Goal: Task Accomplishment & Management: Use online tool/utility

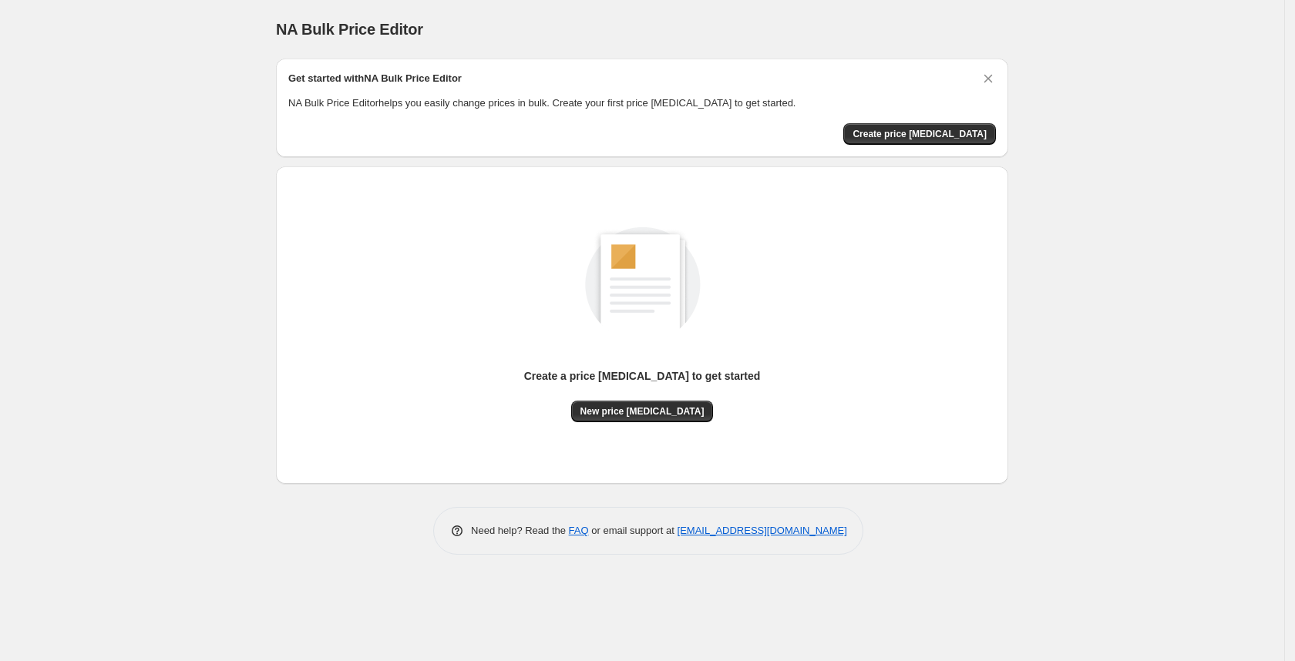
click at [603, 421] on div "New price [MEDICAL_DATA]" at bounding box center [642, 412] width 143 height 22
click at [637, 414] on span "New price [MEDICAL_DATA]" at bounding box center [642, 411] width 124 height 12
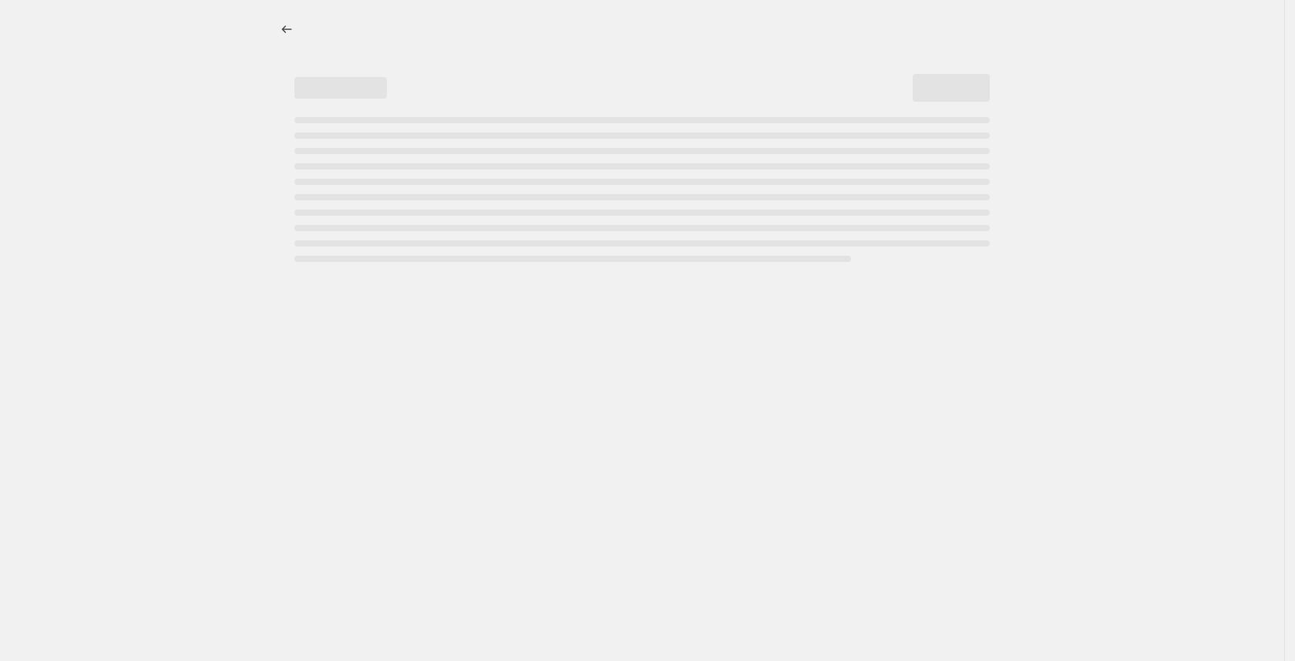
select select "percentage"
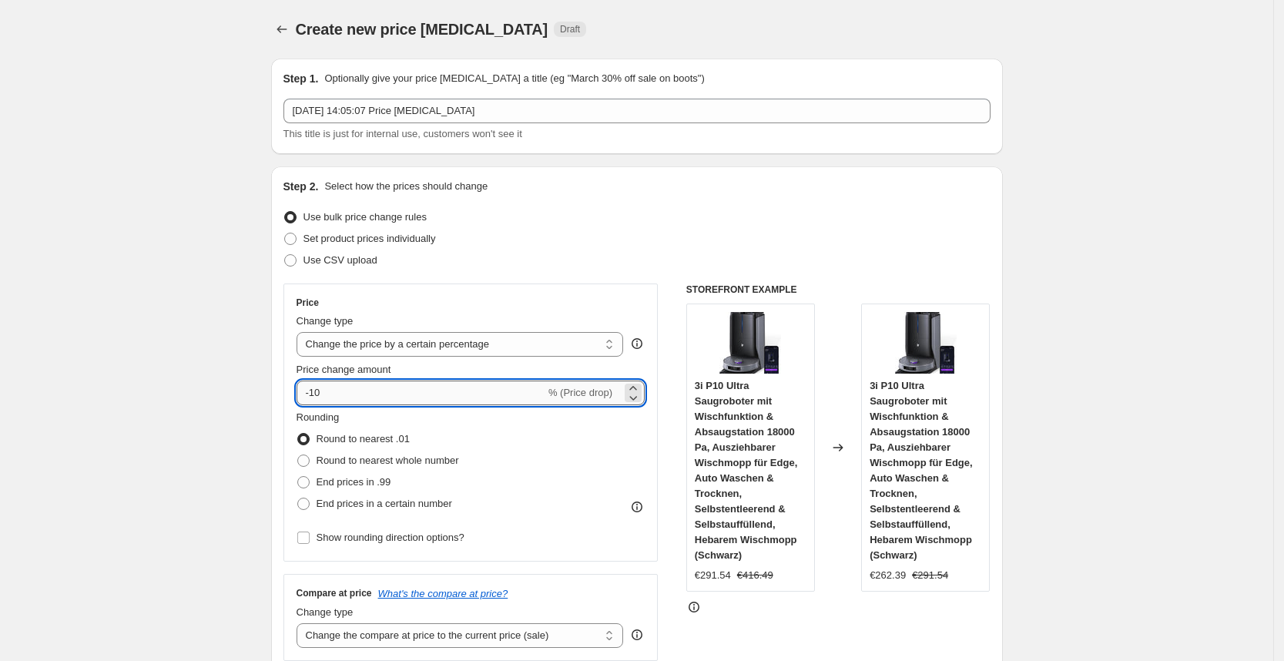
click at [383, 397] on input "-10" at bounding box center [421, 393] width 249 height 25
type input "-1"
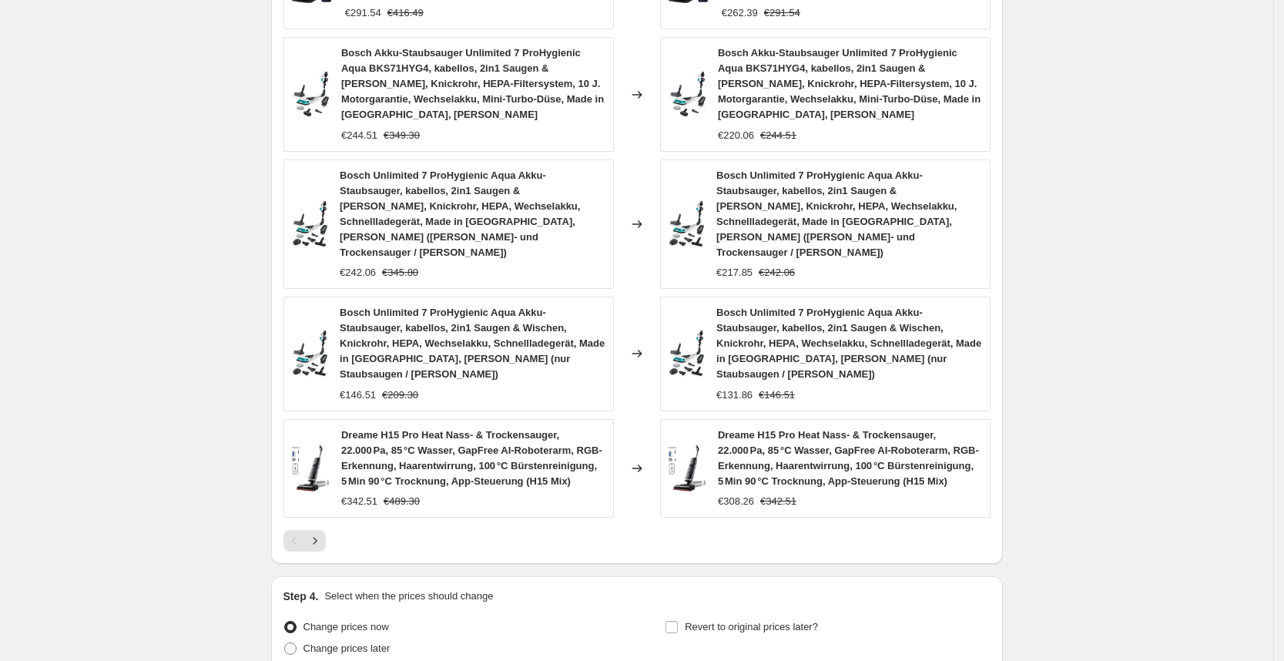
scroll to position [1059, 0]
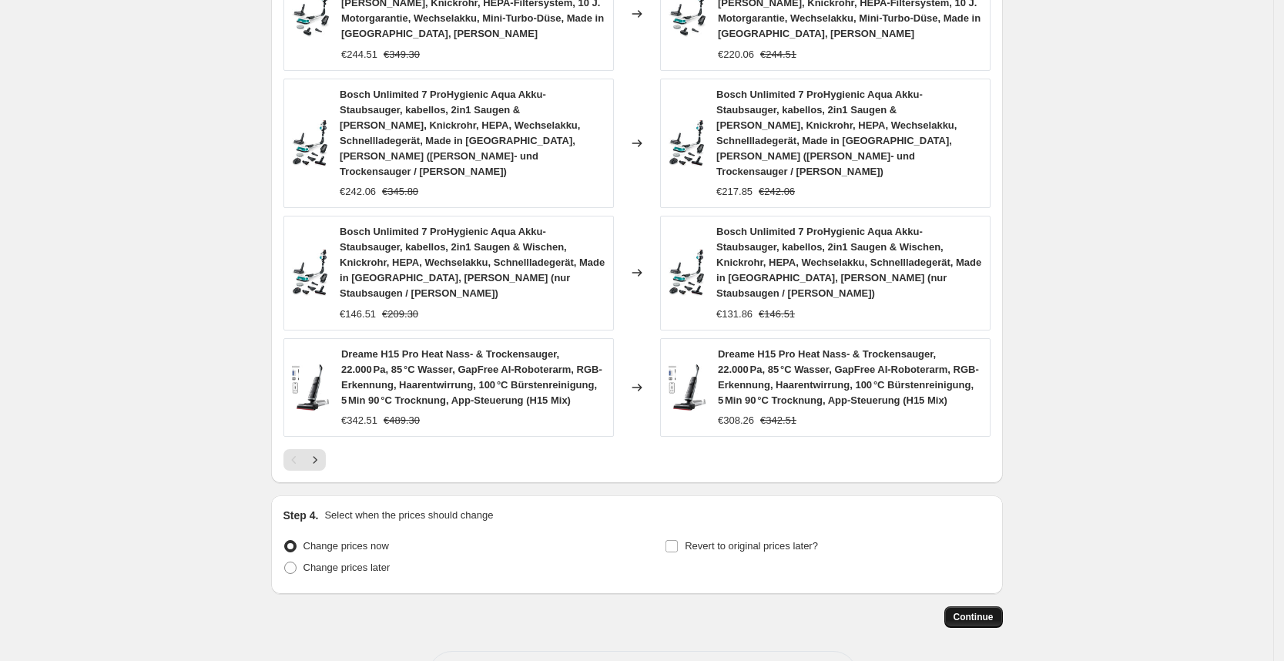
type input "-30"
click at [1002, 606] on button "Continue" at bounding box center [974, 617] width 59 height 22
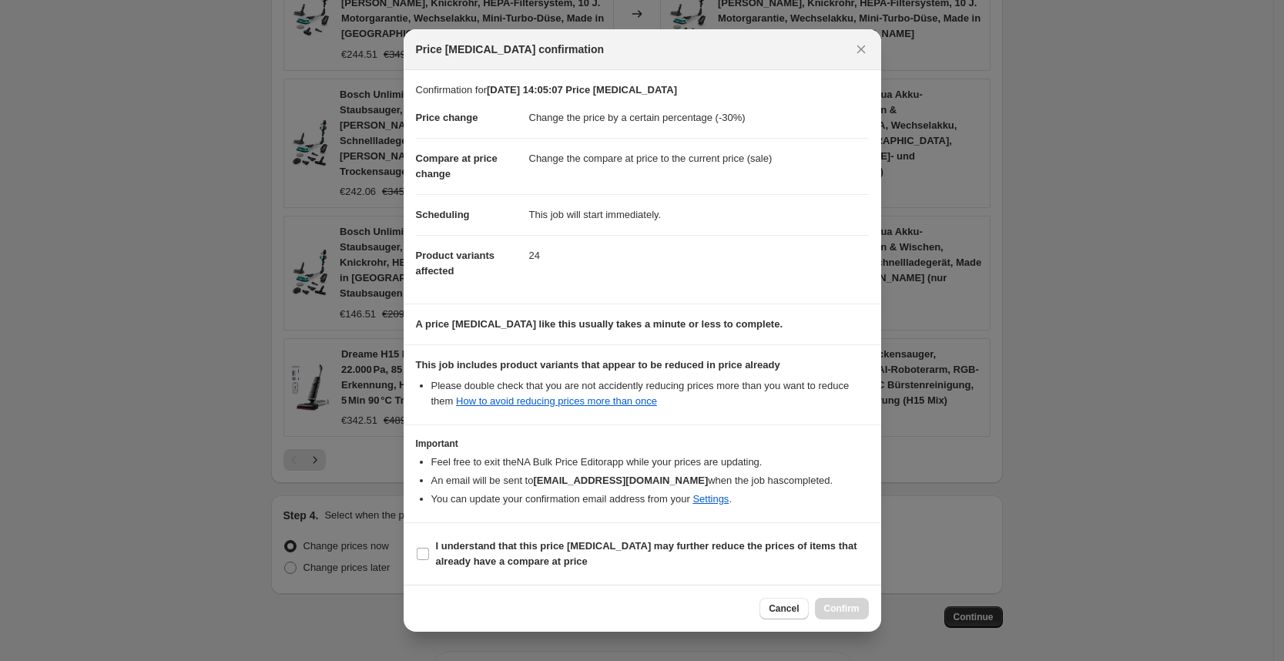
click at [850, 601] on div "Cancel Confirm" at bounding box center [814, 609] width 109 height 22
click at [465, 546] on b "I understand that this price [MEDICAL_DATA] may further reduce the prices of it…" at bounding box center [646, 553] width 421 height 27
click at [429, 548] on input "I understand that this price [MEDICAL_DATA] may further reduce the prices of it…" at bounding box center [423, 554] width 12 height 12
checkbox input "true"
click at [835, 603] on span "Confirm" at bounding box center [841, 609] width 35 height 12
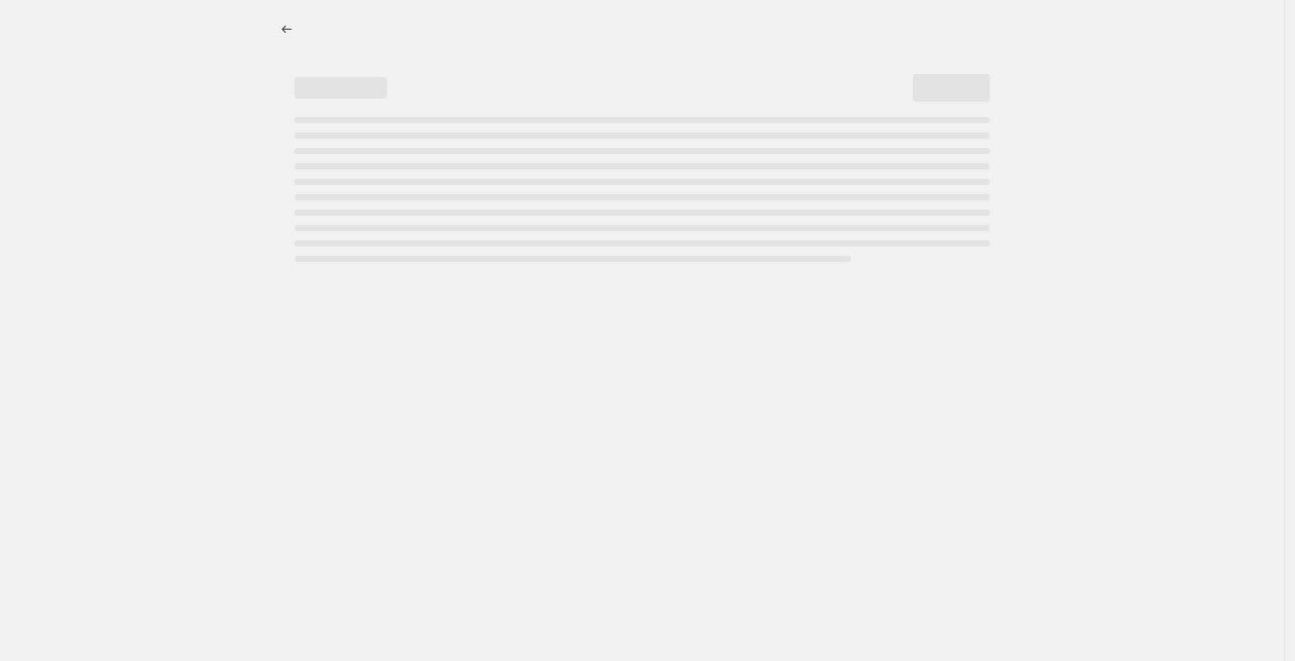
drag, startPoint x: 301, startPoint y: 22, endPoint x: 463, endPoint y: 32, distance: 162.9
select select "percentage"
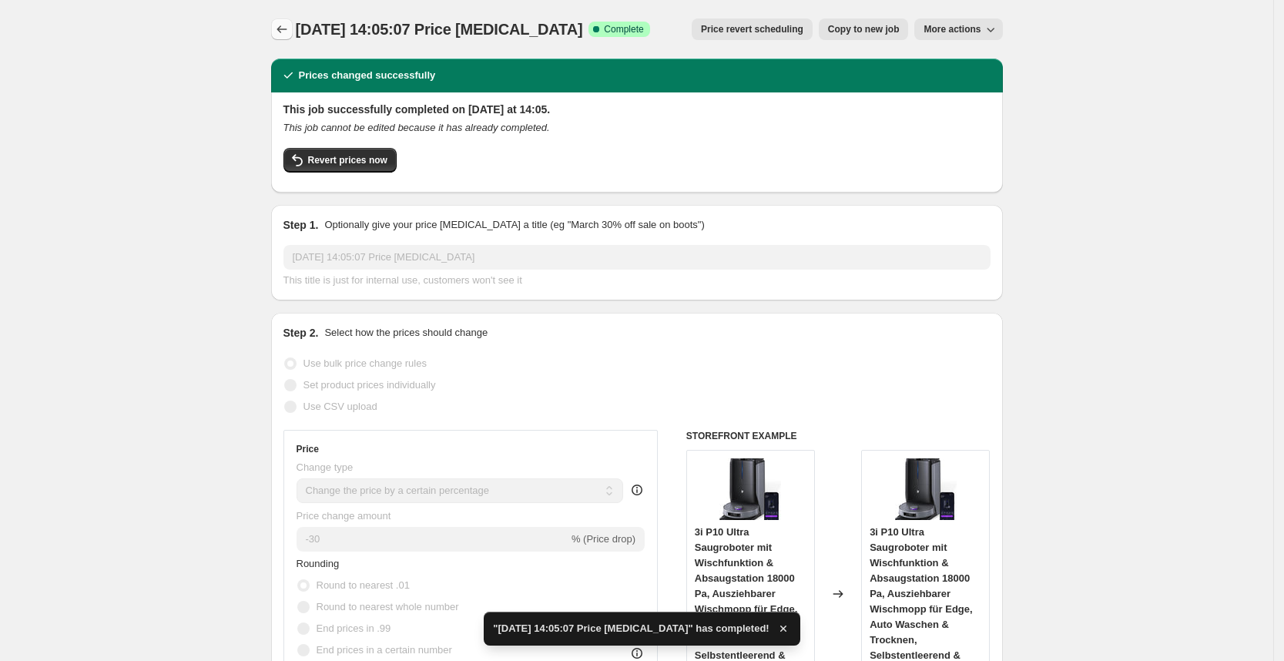
click at [278, 36] on button "Price change jobs" at bounding box center [282, 29] width 22 height 22
